Goal: Task Accomplishment & Management: Use online tool/utility

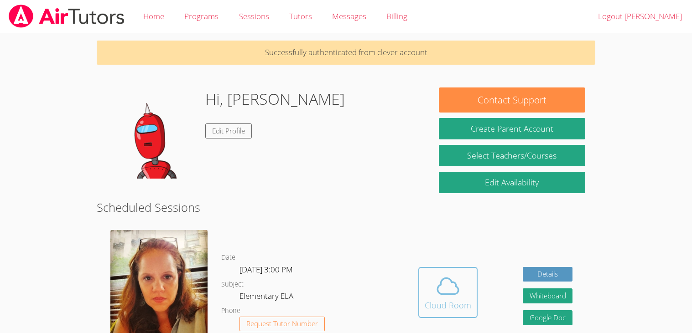
click at [465, 277] on span at bounding box center [448, 287] width 47 height 26
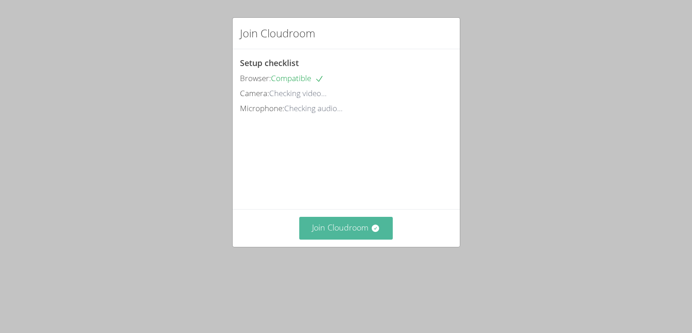
click at [355, 239] on button "Join Cloudroom" at bounding box center [345, 228] width 93 height 22
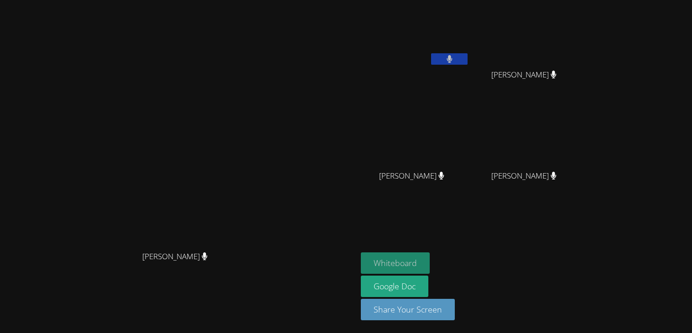
click at [430, 260] on button "Whiteboard" at bounding box center [395, 263] width 69 height 21
click at [469, 135] on video at bounding box center [415, 135] width 109 height 61
drag, startPoint x: 503, startPoint y: 135, endPoint x: 510, endPoint y: 158, distance: 24.7
click at [469, 158] on video at bounding box center [415, 135] width 109 height 61
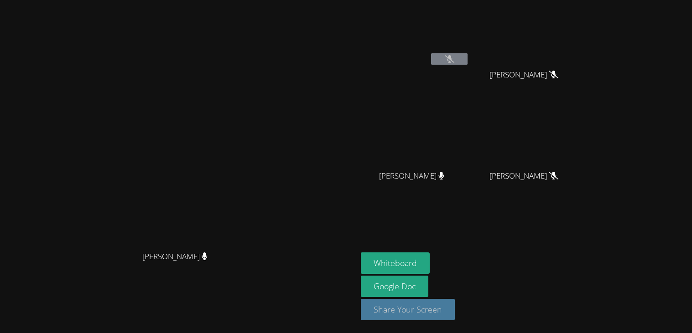
click at [455, 302] on button "Share Your Screen" at bounding box center [408, 309] width 94 height 21
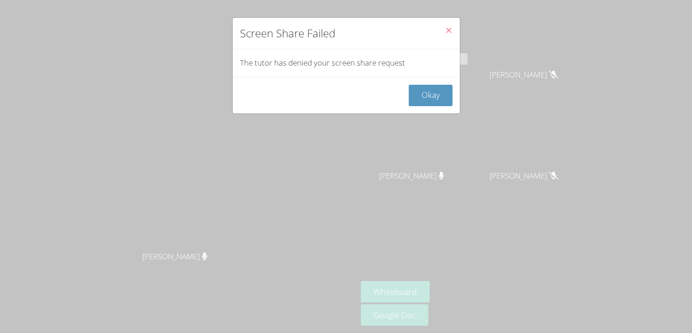
click at [443, 31] on button "Close" at bounding box center [448, 32] width 22 height 28
click at [445, 36] on span "Close" at bounding box center [449, 31] width 8 height 10
click at [428, 98] on button "Okay" at bounding box center [431, 95] width 44 height 21
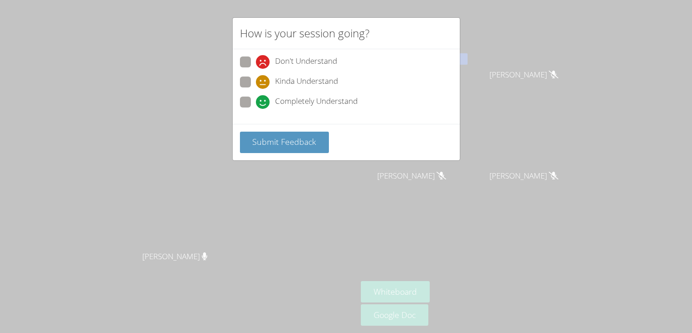
click at [256, 109] on span at bounding box center [256, 109] width 0 height 0
click at [256, 101] on input "Completely Understand" at bounding box center [260, 101] width 8 height 8
radio input "true"
click at [308, 154] on div "Submit Feedback" at bounding box center [346, 142] width 227 height 36
click at [306, 151] on button "Submit Feedback" at bounding box center [284, 142] width 89 height 21
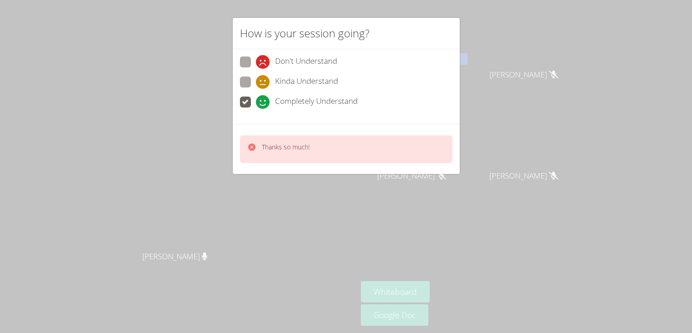
click at [250, 140] on div "Thanks so much!" at bounding box center [346, 149] width 213 height 28
click at [253, 145] on icon at bounding box center [251, 147] width 7 height 7
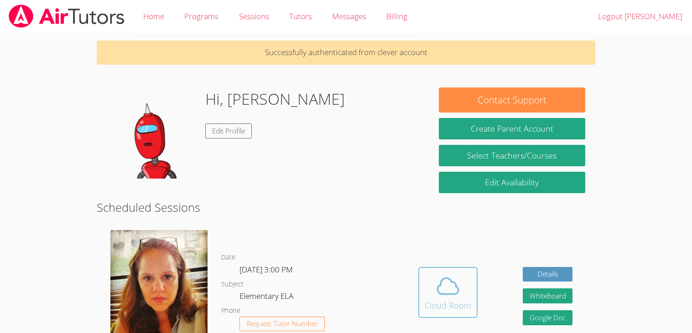
click at [458, 309] on div "Cloud Room" at bounding box center [448, 305] width 47 height 13
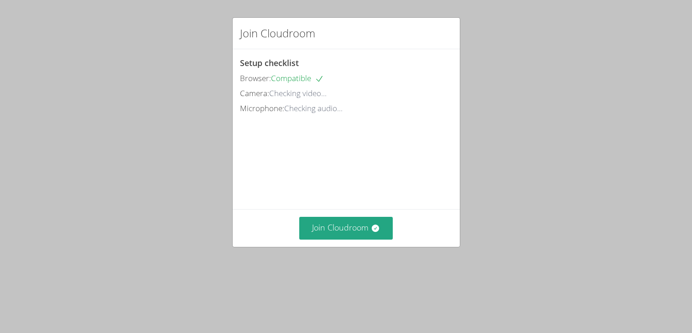
click at [334, 247] on div "Join Cloudroom" at bounding box center [346, 227] width 227 height 37
click at [340, 239] on button "Join Cloudroom" at bounding box center [345, 228] width 93 height 22
